Goal: Navigation & Orientation: Find specific page/section

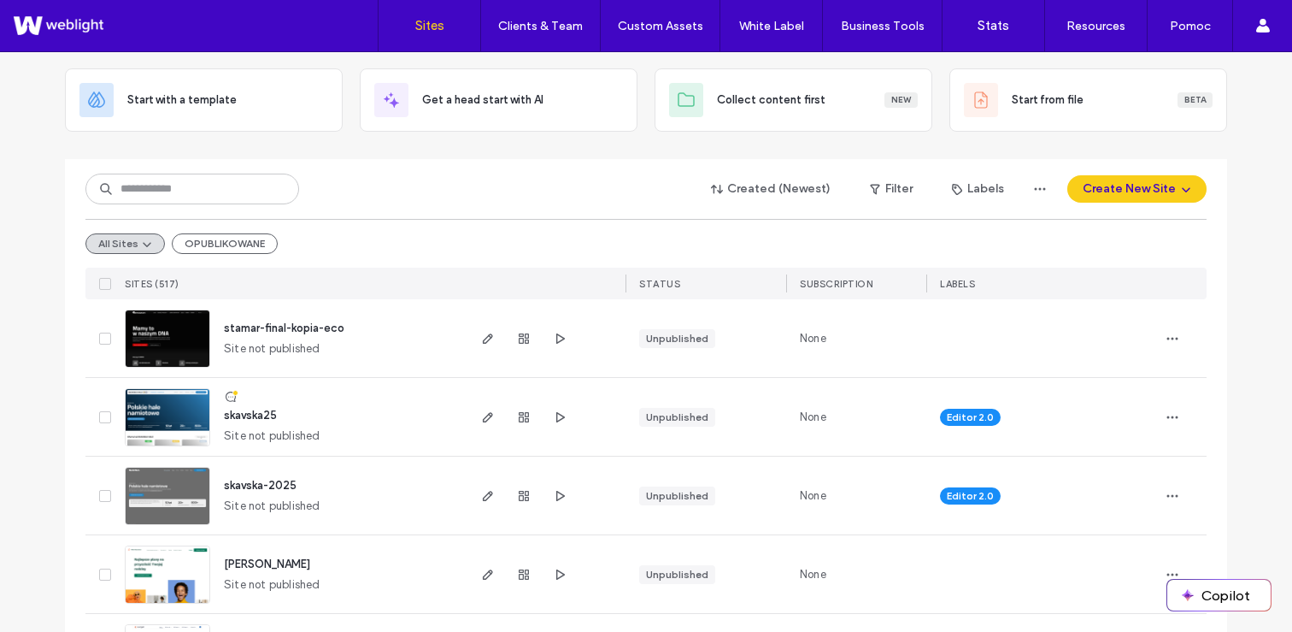
scroll to position [121, 0]
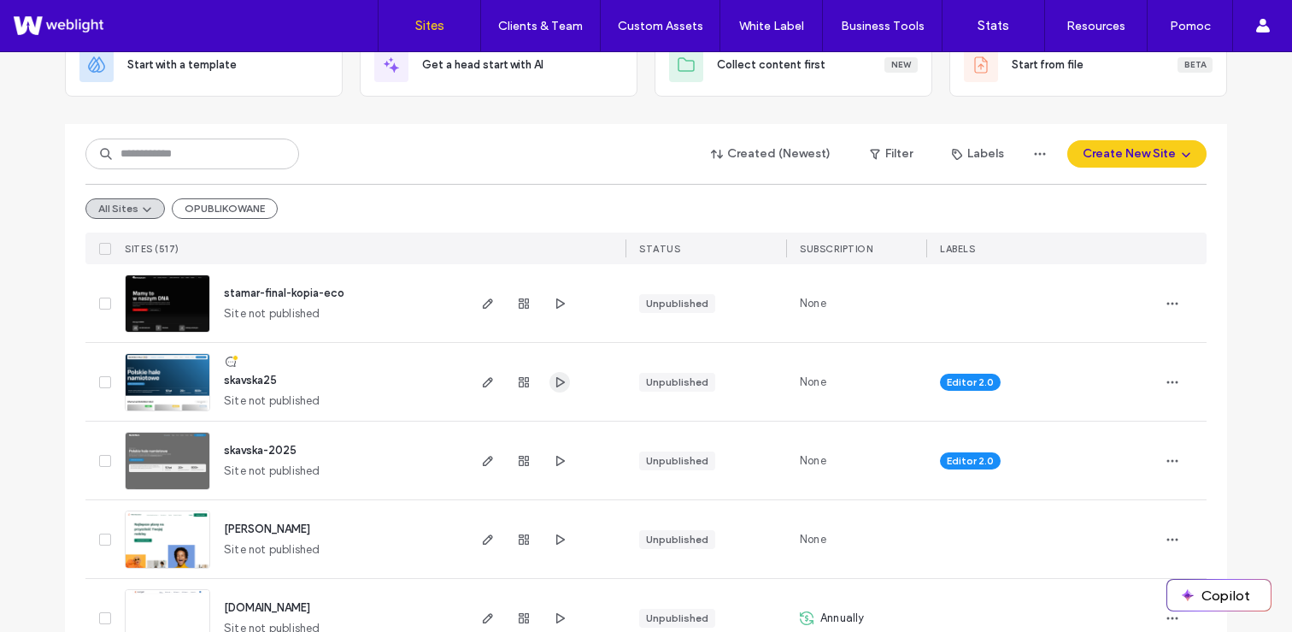
click at [557, 382] on use "button" at bounding box center [560, 381] width 9 height 10
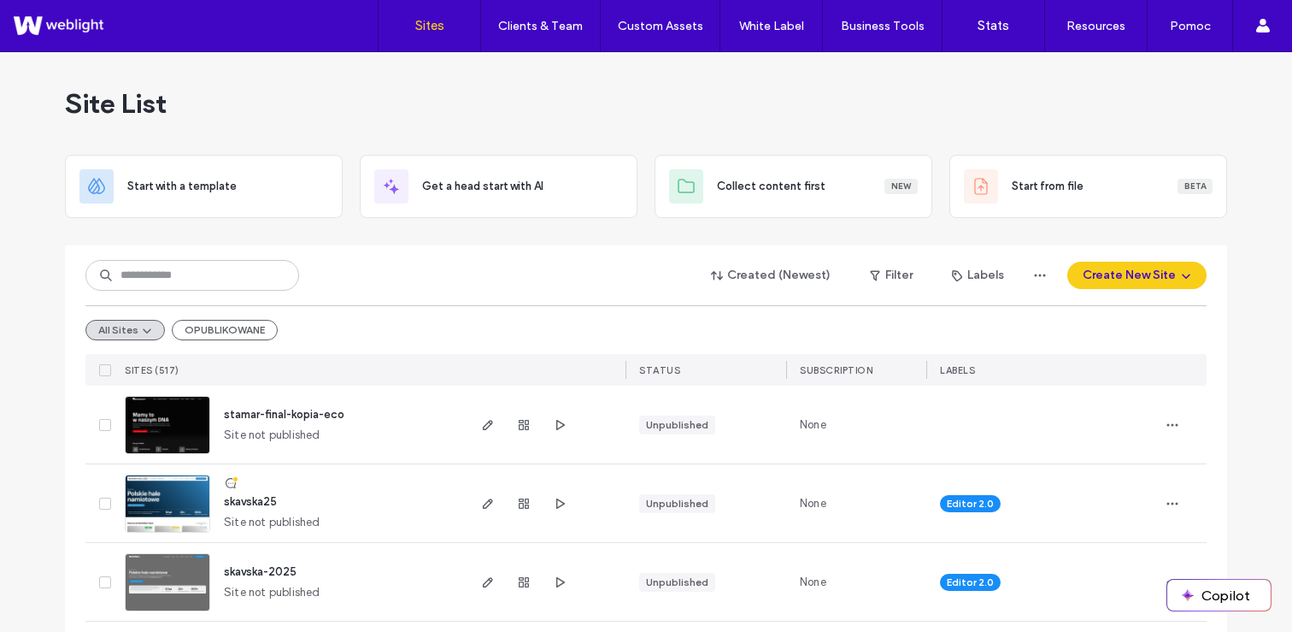
click at [344, 106] on div "Site List" at bounding box center [646, 103] width 1162 height 103
click at [635, 122] on div "Site List" at bounding box center [646, 103] width 1162 height 103
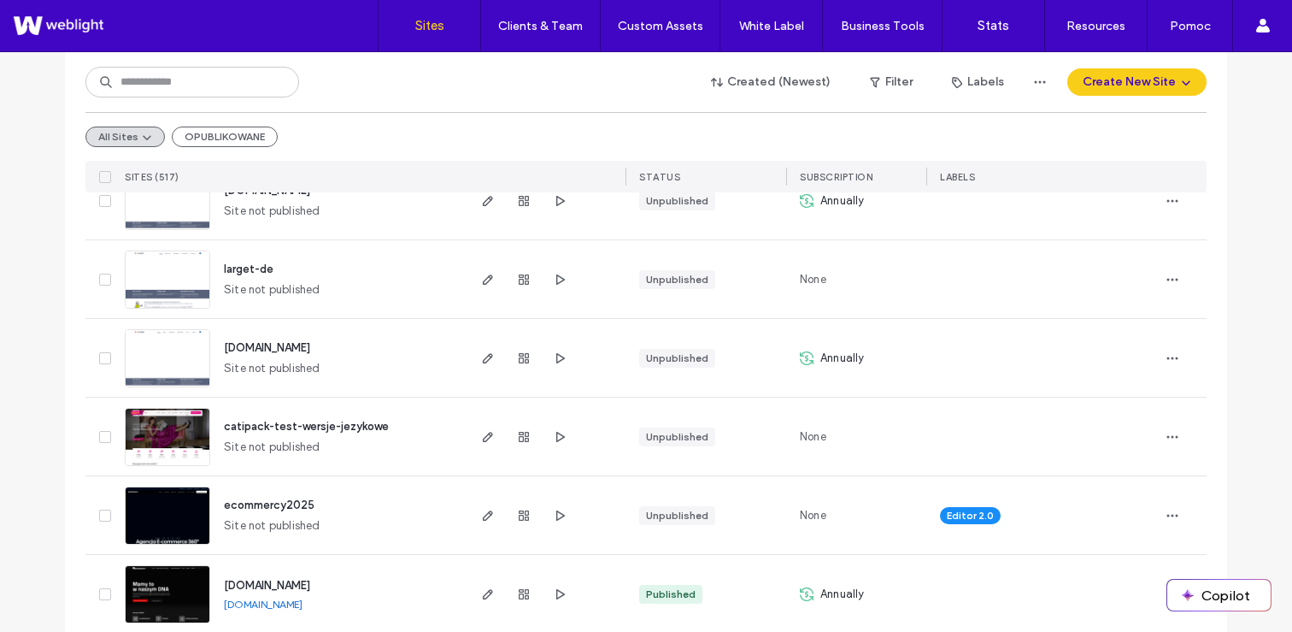
scroll to position [565, 0]
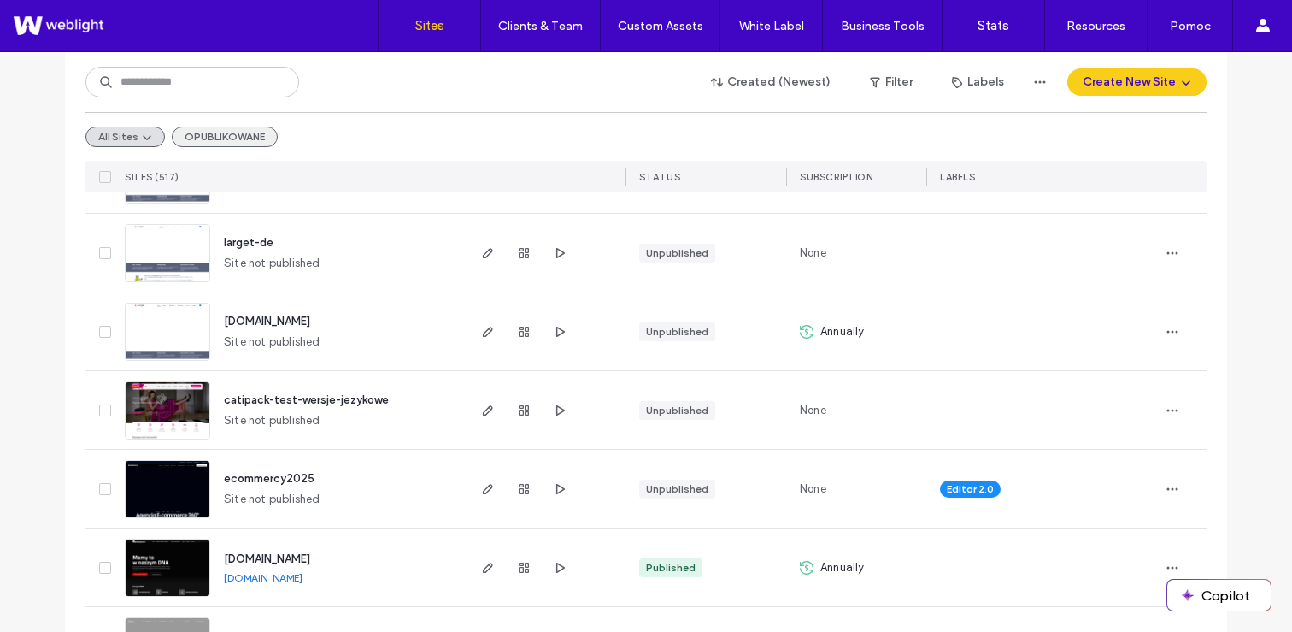
click at [198, 145] on button "OPUBLIKOWANE" at bounding box center [225, 136] width 106 height 21
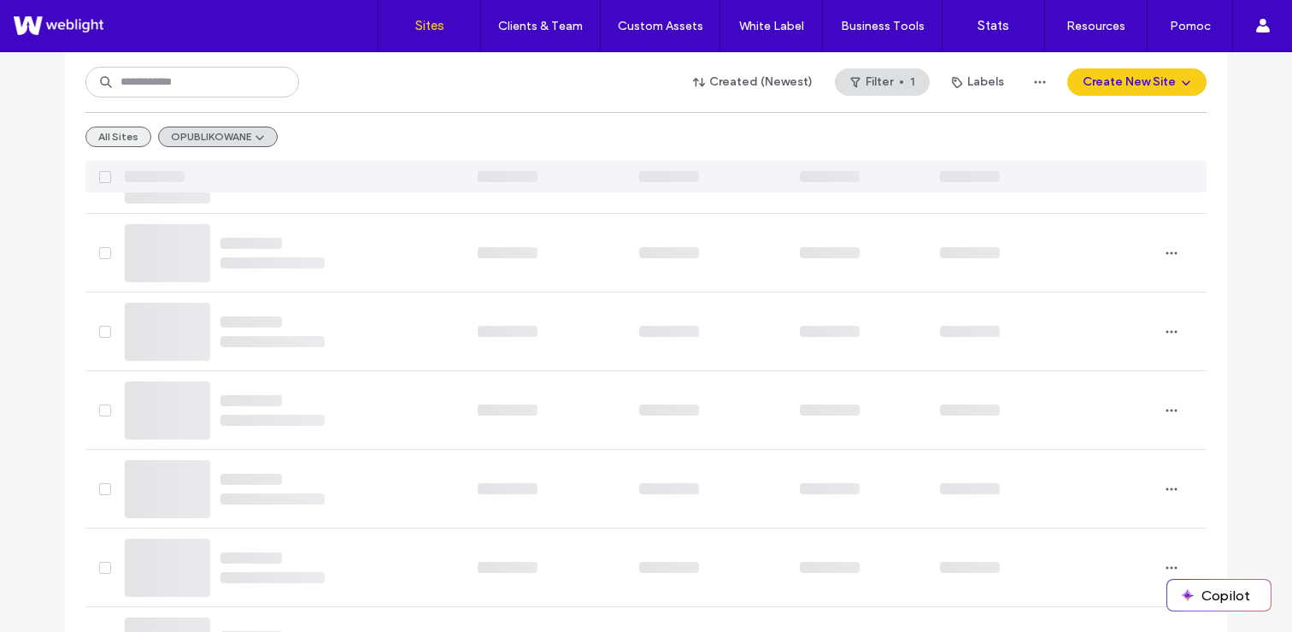
click at [103, 138] on button "All Sites" at bounding box center [118, 136] width 66 height 21
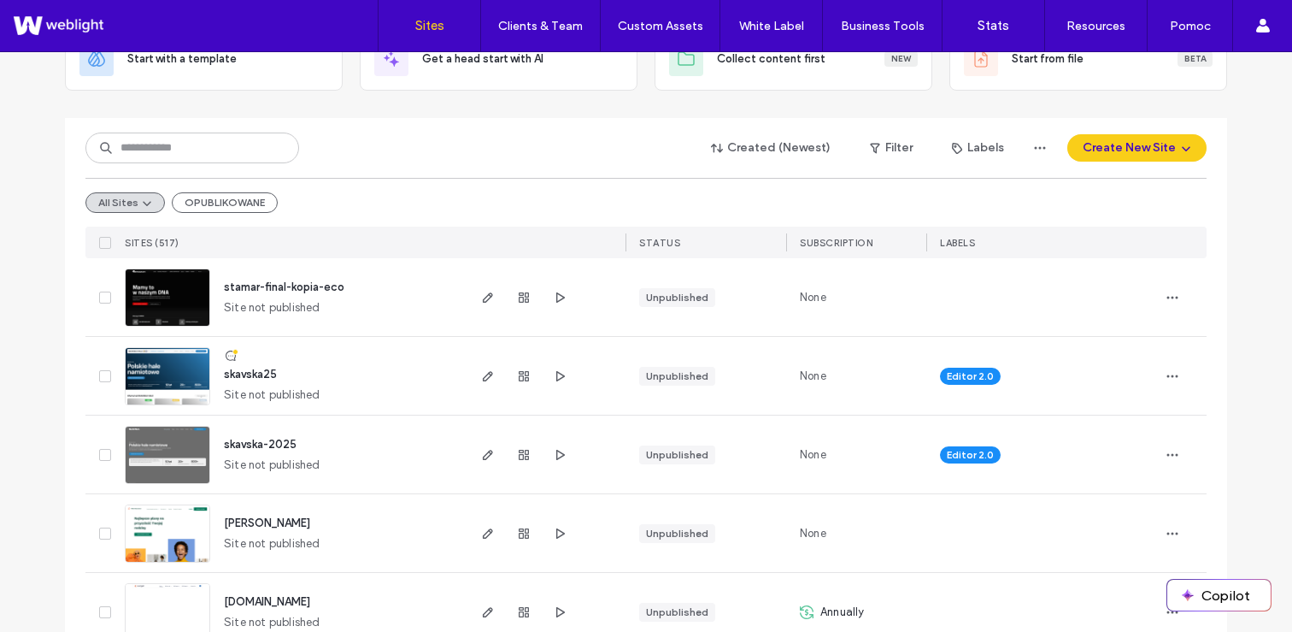
scroll to position [161, 0]
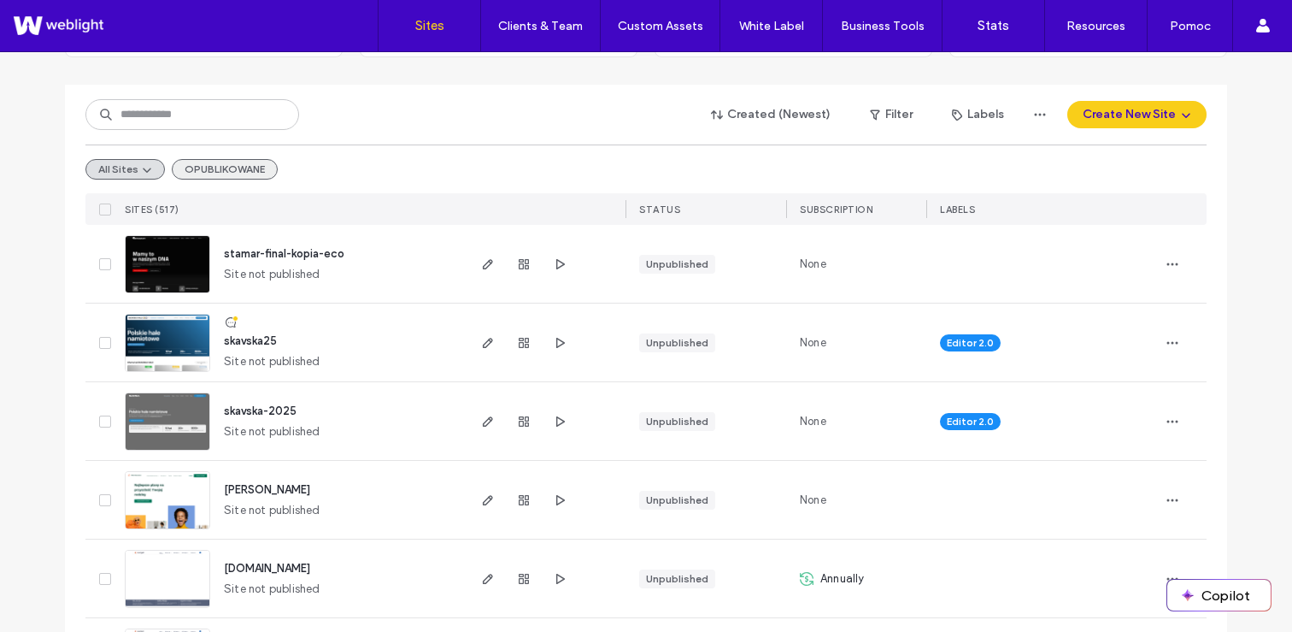
click at [204, 168] on button "OPUBLIKOWANE" at bounding box center [225, 169] width 106 height 21
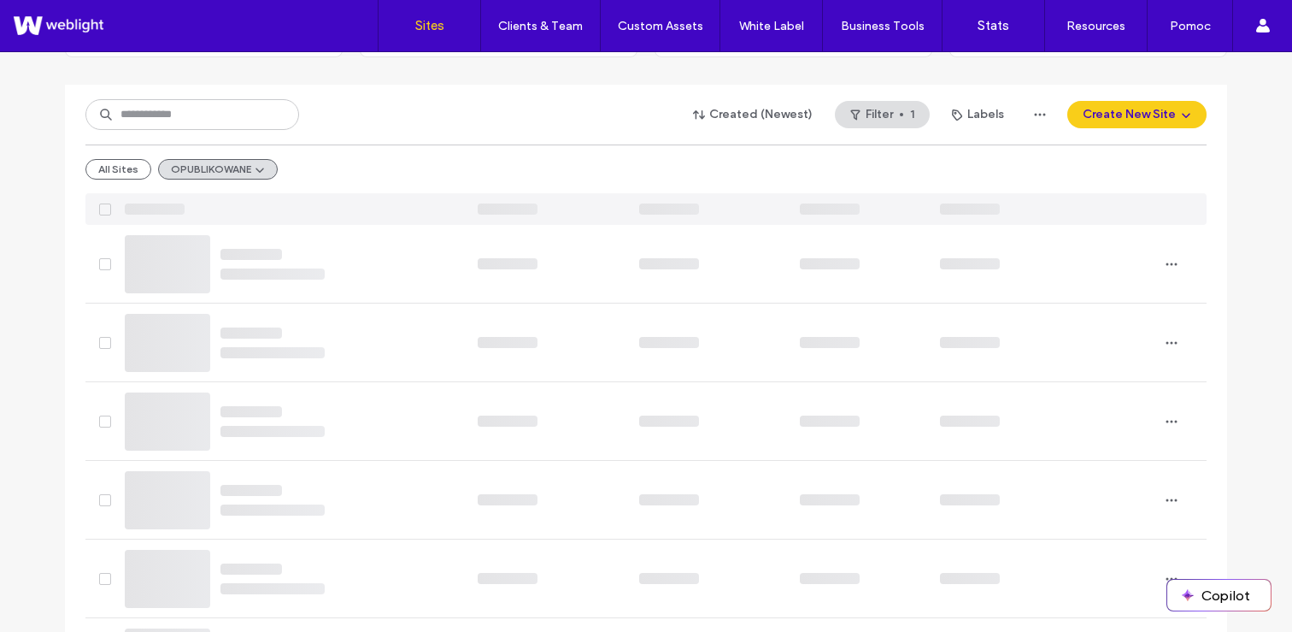
click at [392, 214] on div at bounding box center [291, 209] width 346 height 32
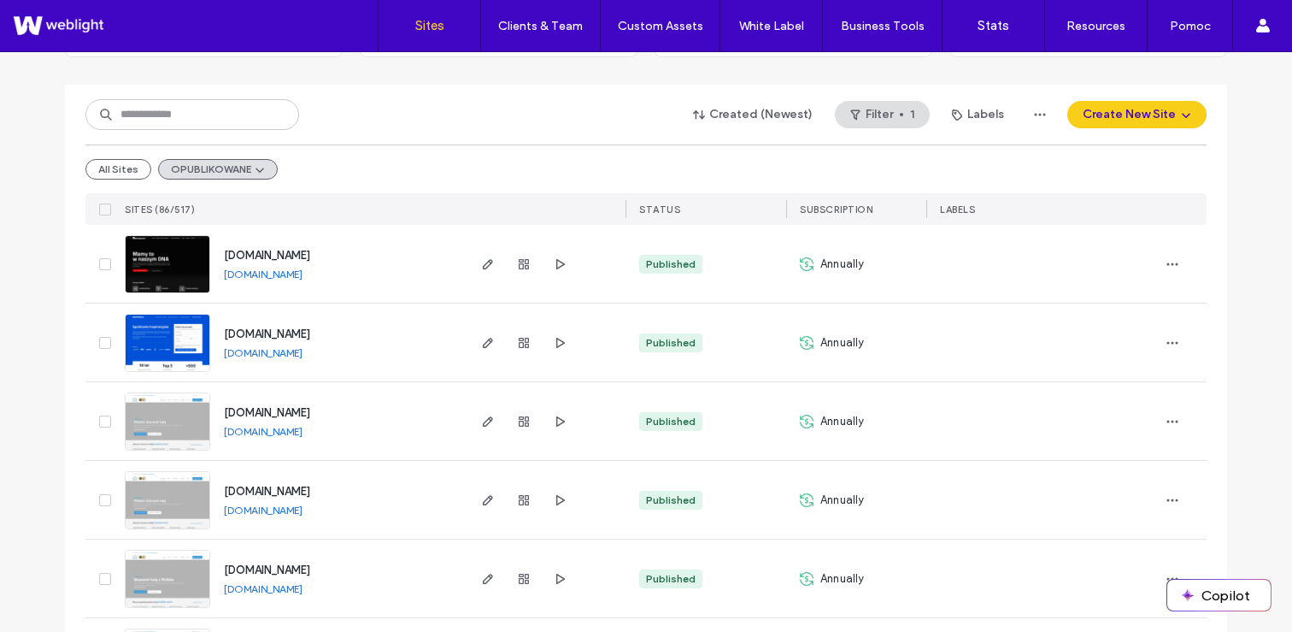
click at [289, 277] on link "[DOMAIN_NAME]" at bounding box center [263, 273] width 79 height 13
click at [116, 174] on button "All Sites" at bounding box center [118, 169] width 66 height 21
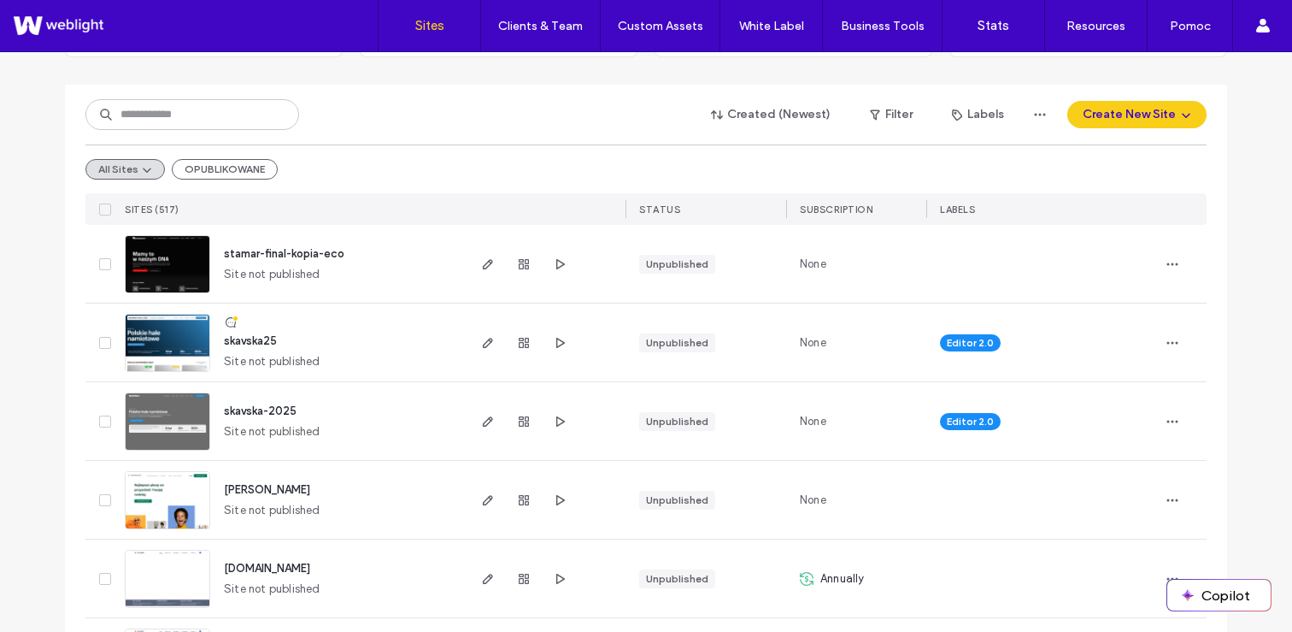
click at [406, 135] on div "Created (Newest) Filter Labels Create New Site All Sites OPUBLIKOWANE SITES (51…" at bounding box center [645, 155] width 1121 height 140
click at [209, 168] on button "OPUBLIKOWANE" at bounding box center [225, 169] width 106 height 21
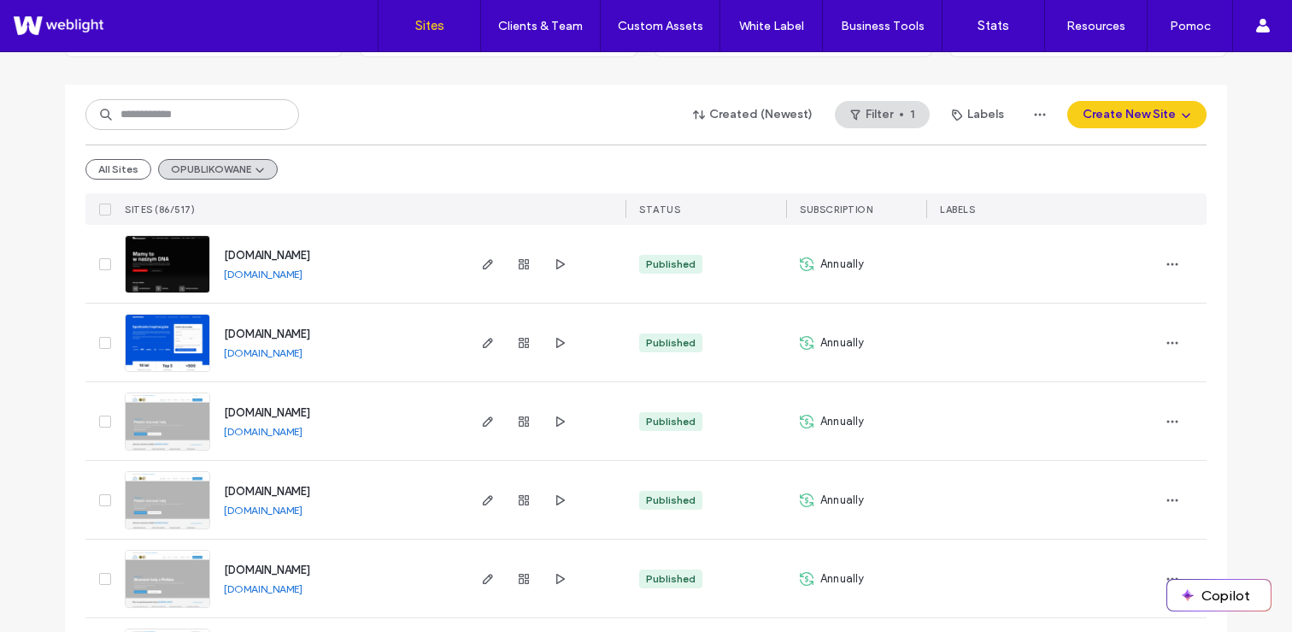
click at [265, 272] on link "[DOMAIN_NAME]" at bounding box center [263, 273] width 79 height 13
click at [252, 351] on link "[DOMAIN_NAME]" at bounding box center [263, 352] width 79 height 13
click at [250, 431] on link "[DOMAIN_NAME]" at bounding box center [263, 431] width 79 height 13
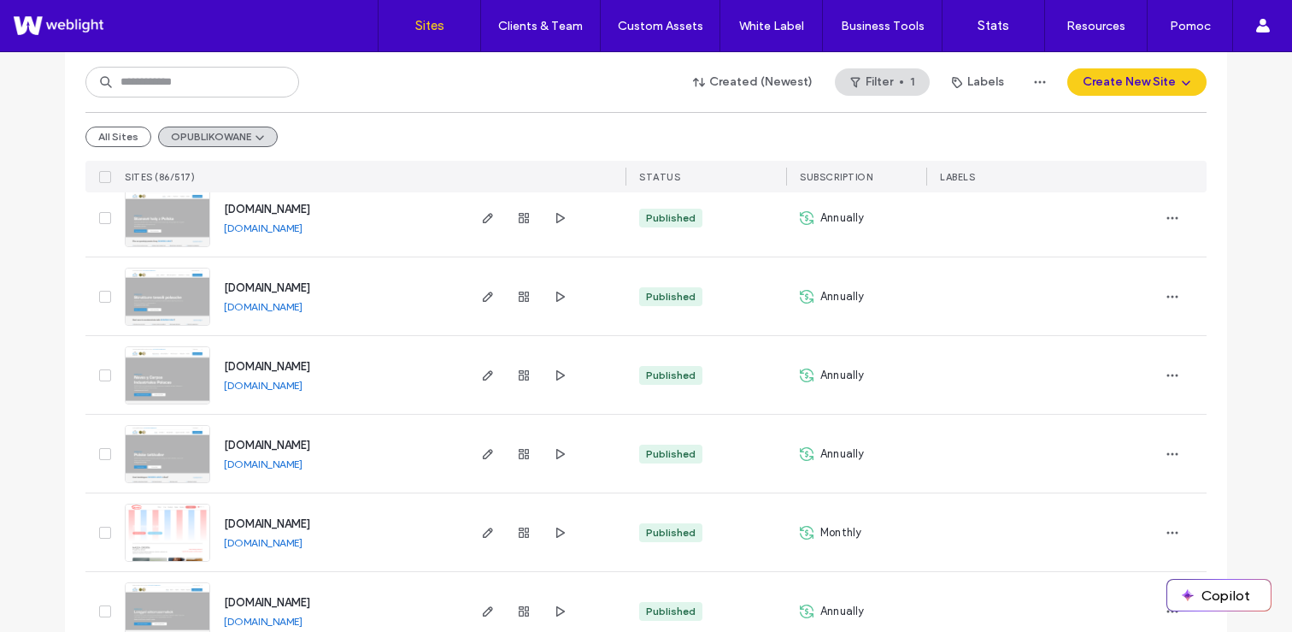
scroll to position [613, 0]
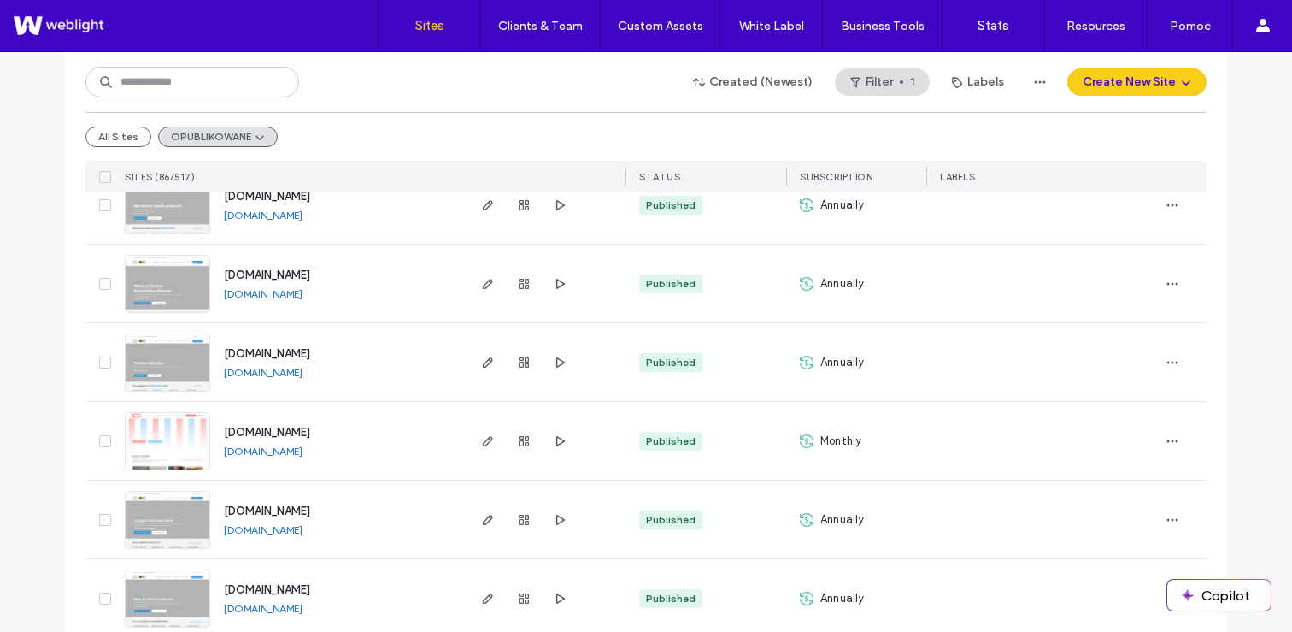
click at [244, 456] on link "[DOMAIN_NAME]" at bounding box center [263, 450] width 79 height 13
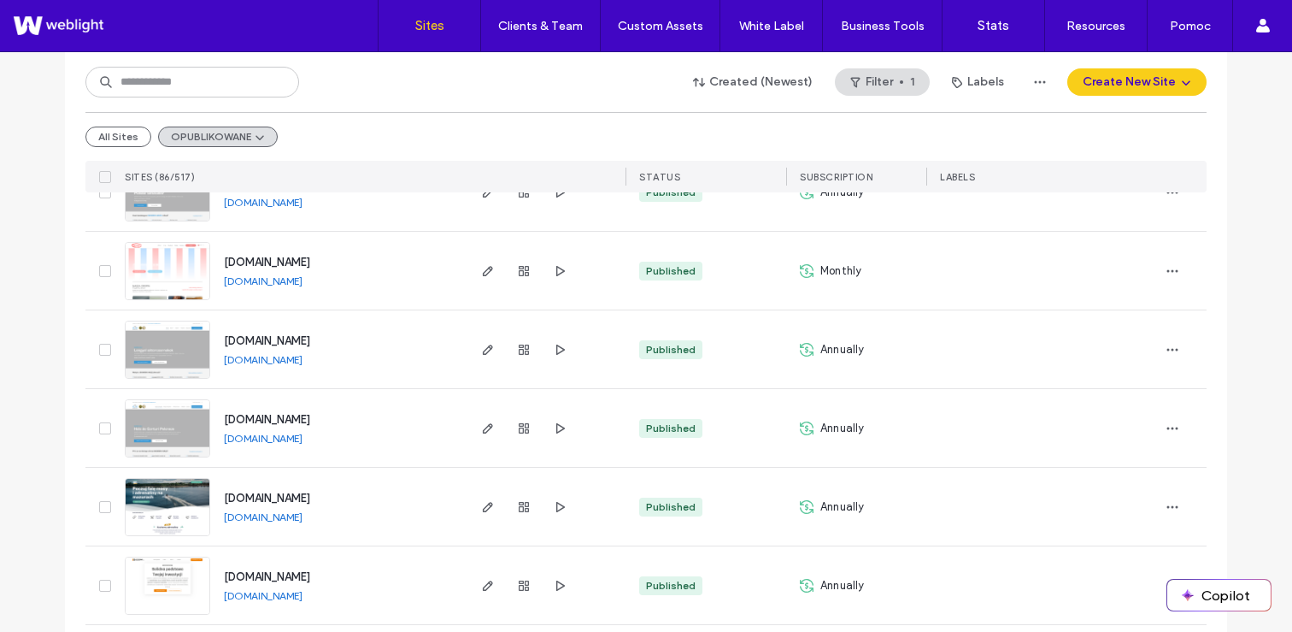
scroll to position [794, 0]
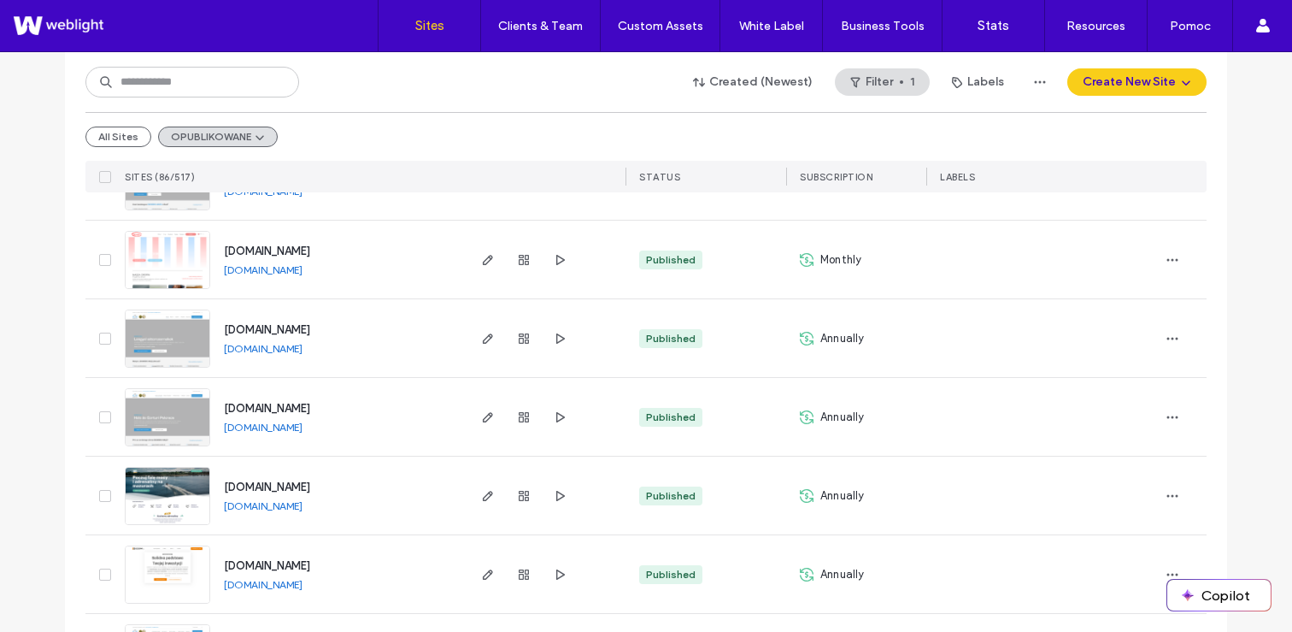
click at [262, 431] on link "[DOMAIN_NAME]" at bounding box center [263, 426] width 79 height 13
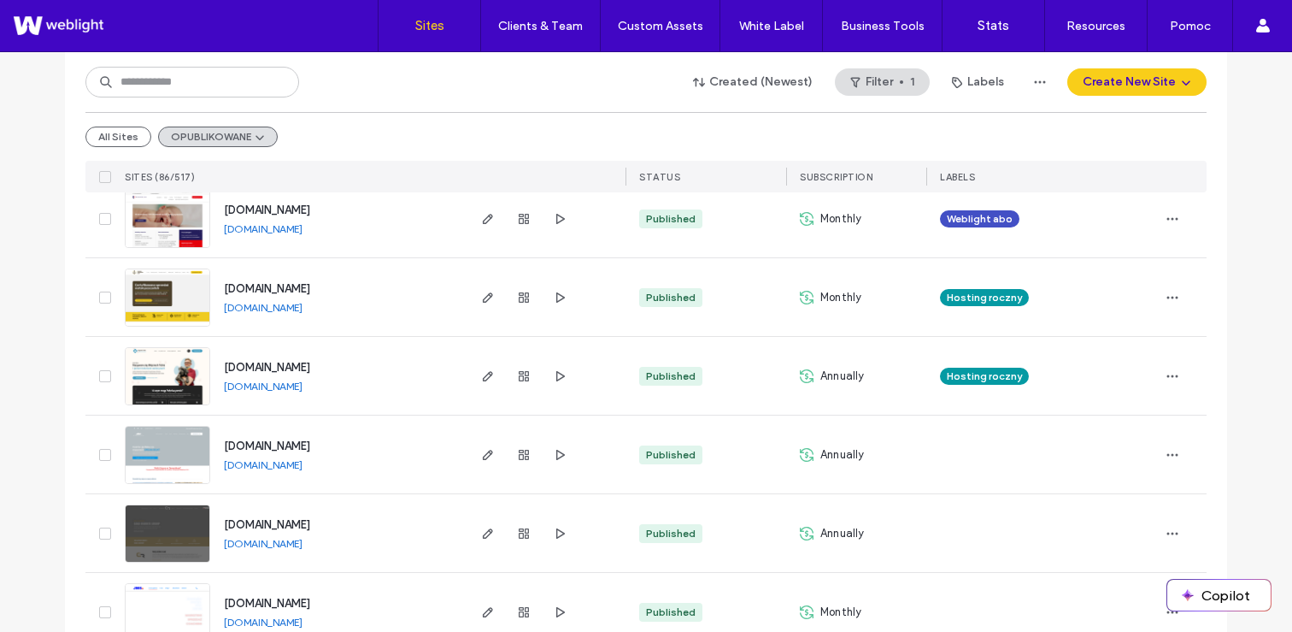
scroll to position [2926, 0]
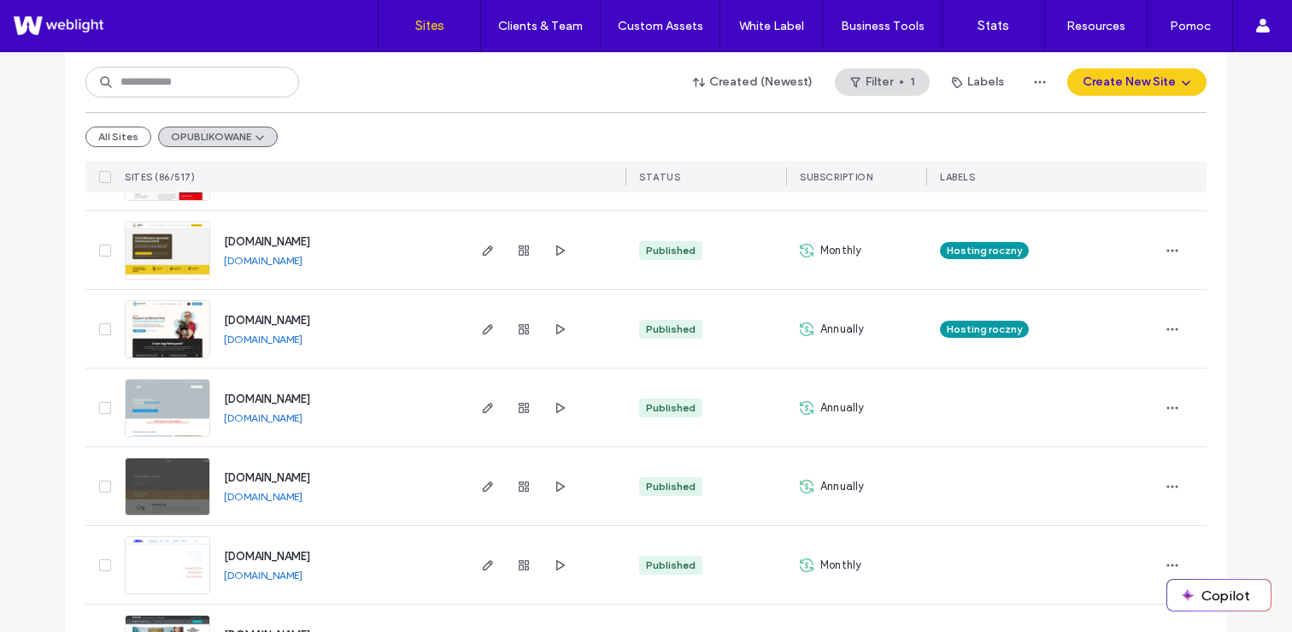
click at [252, 577] on link "www.jmsc.pl" at bounding box center [263, 574] width 79 height 13
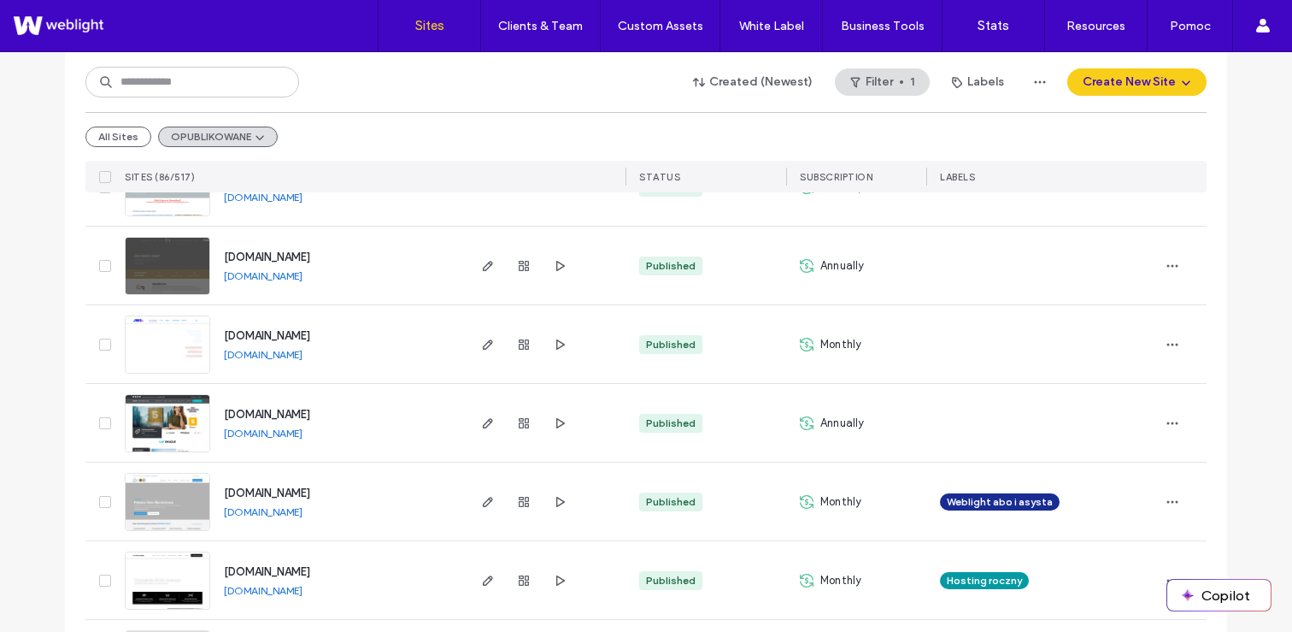
scroll to position [3312, 0]
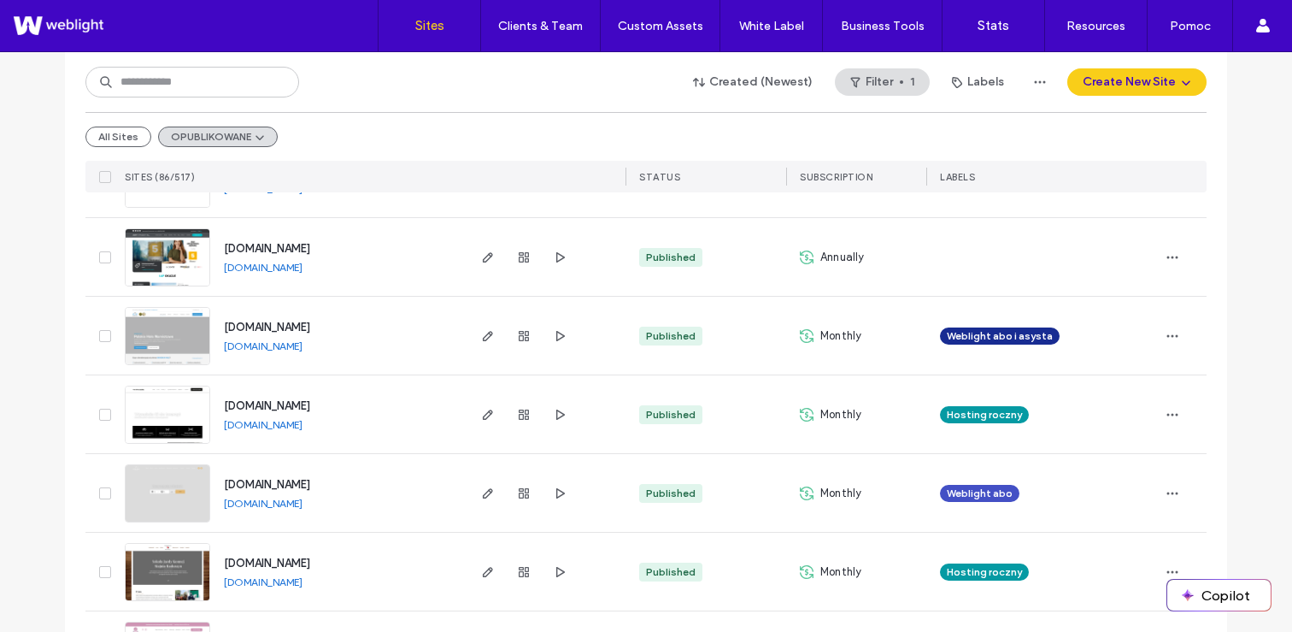
click at [253, 577] on link "www.kosakowscy.pl" at bounding box center [263, 581] width 79 height 13
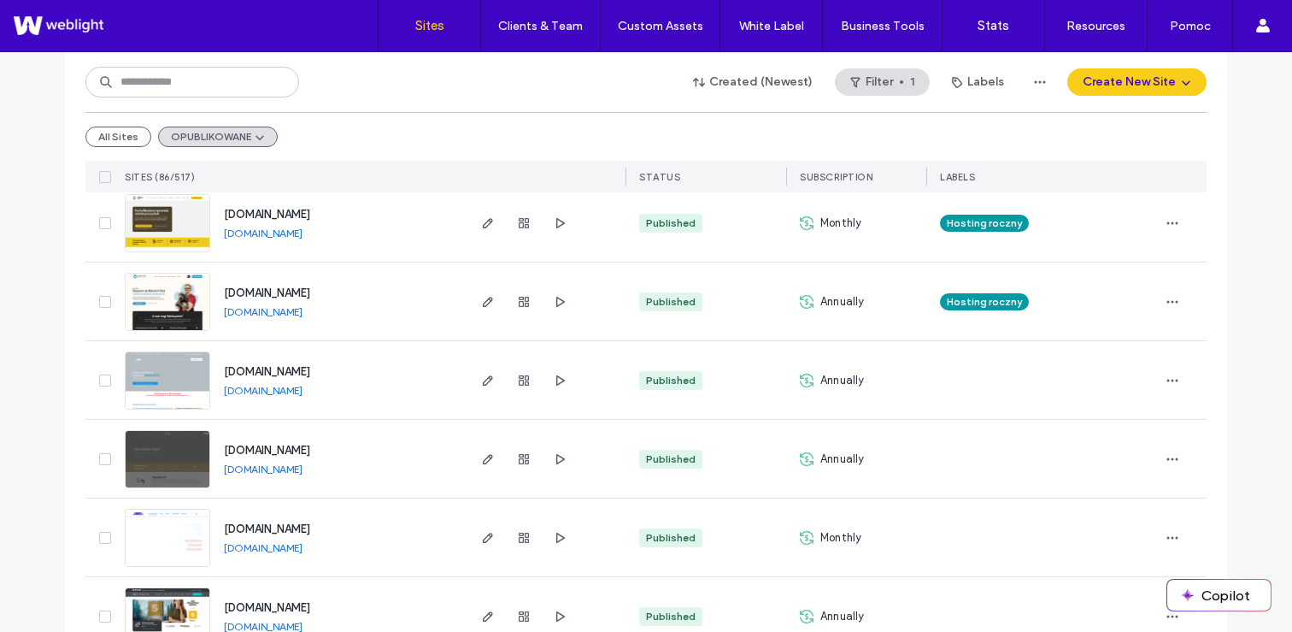
scroll to position [2887, 0]
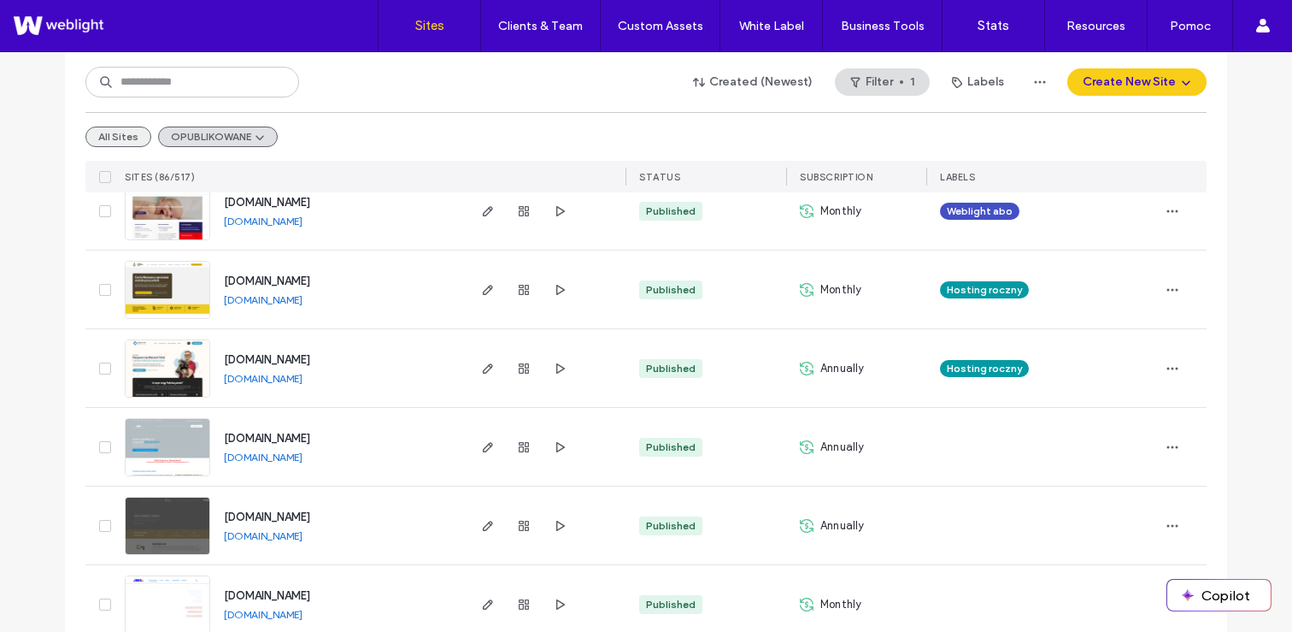
click at [109, 139] on button "All Sites" at bounding box center [118, 136] width 66 height 21
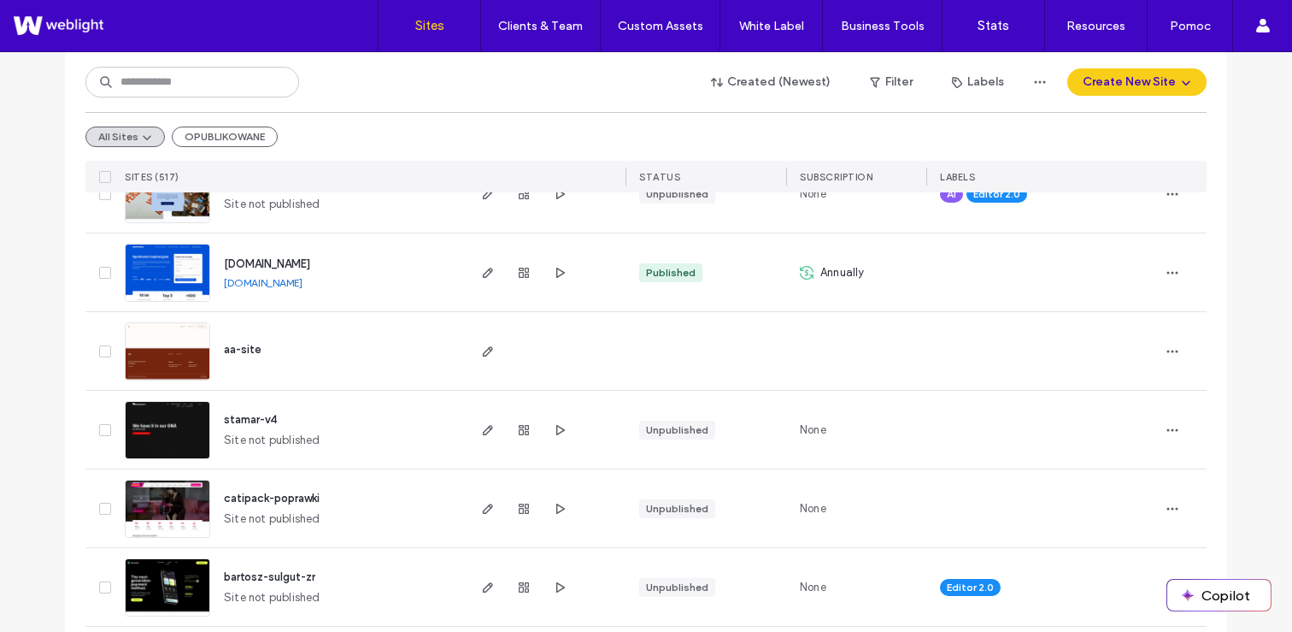
scroll to position [0, 0]
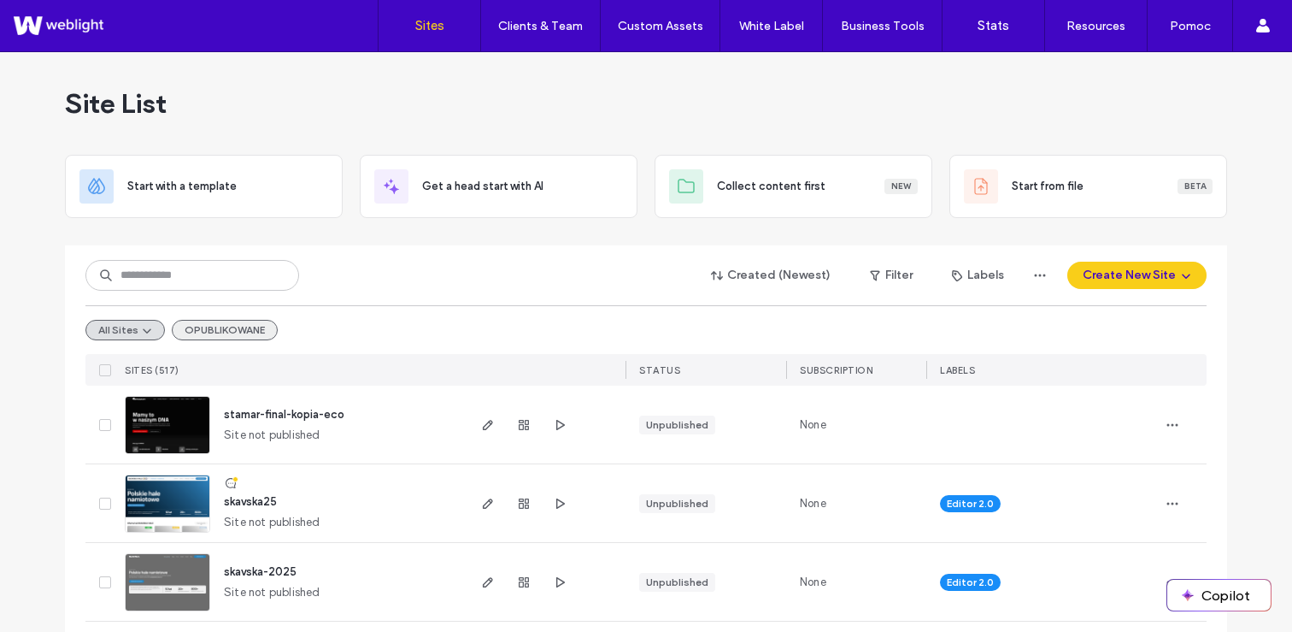
click at [201, 332] on button "OPUBLIKOWANE" at bounding box center [225, 330] width 106 height 21
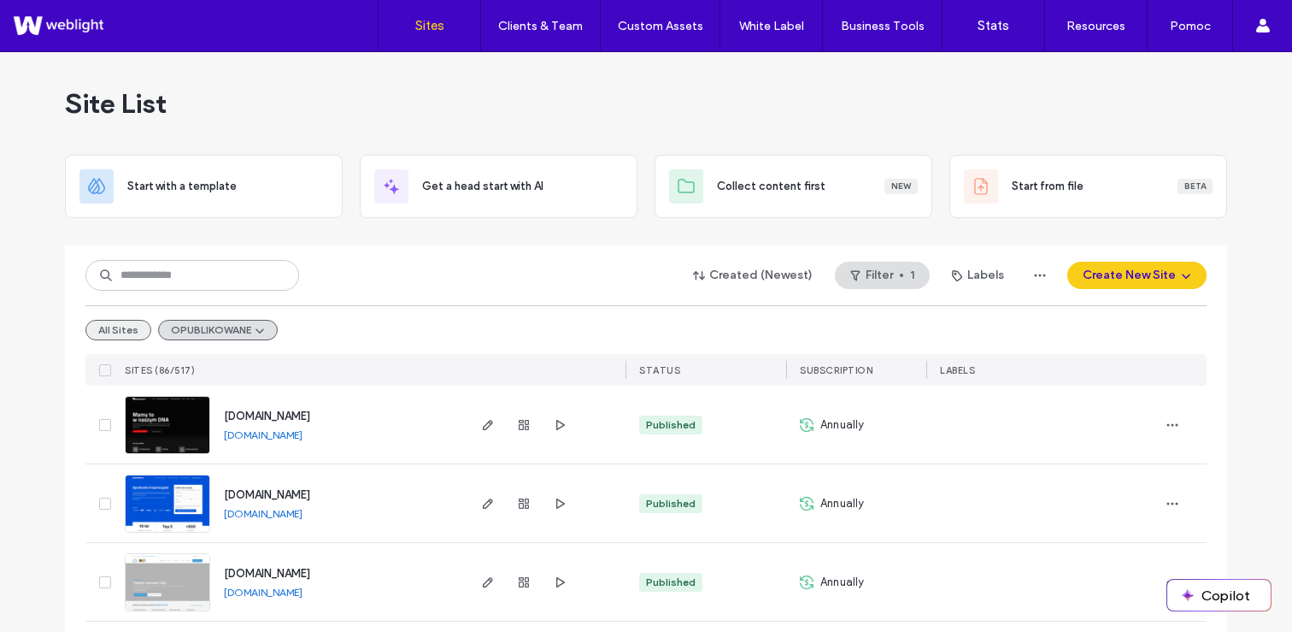
click at [115, 331] on button "All Sites" at bounding box center [118, 330] width 66 height 21
